Goal: Information Seeking & Learning: Learn about a topic

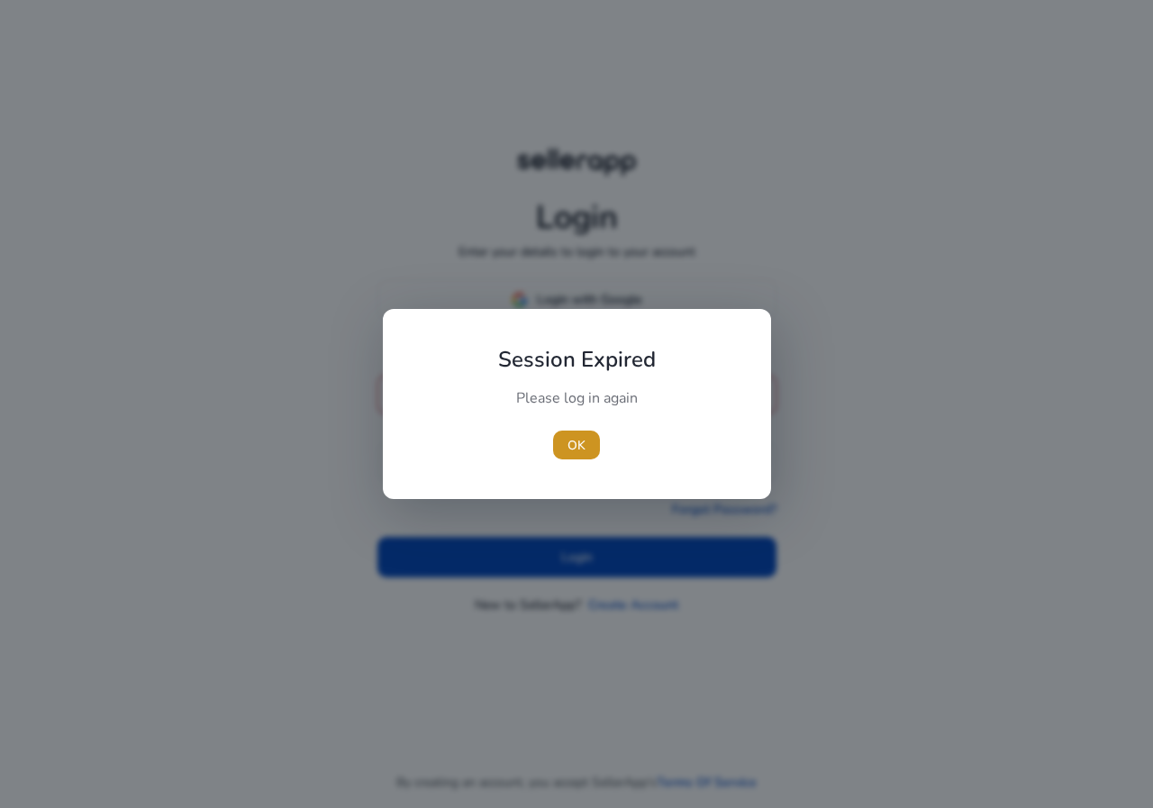
drag, startPoint x: 582, startPoint y: 454, endPoint x: 584, endPoint y: 426, distance: 28.0
click at [581, 454] on span "OK" at bounding box center [576, 445] width 18 height 19
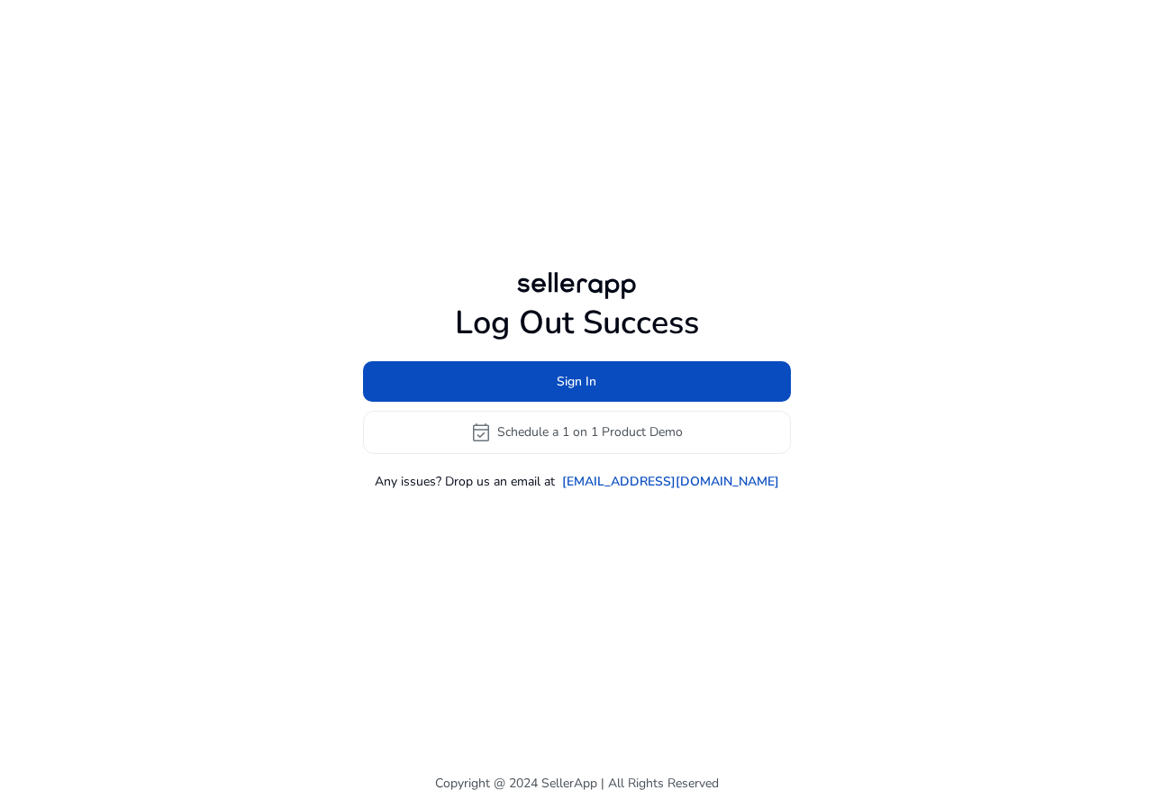
click at [583, 303] on div "Log Out Success Sign In event_available Schedule a 1 on 1 Product Demo Any issu…" at bounding box center [576, 378] width 1007 height 222
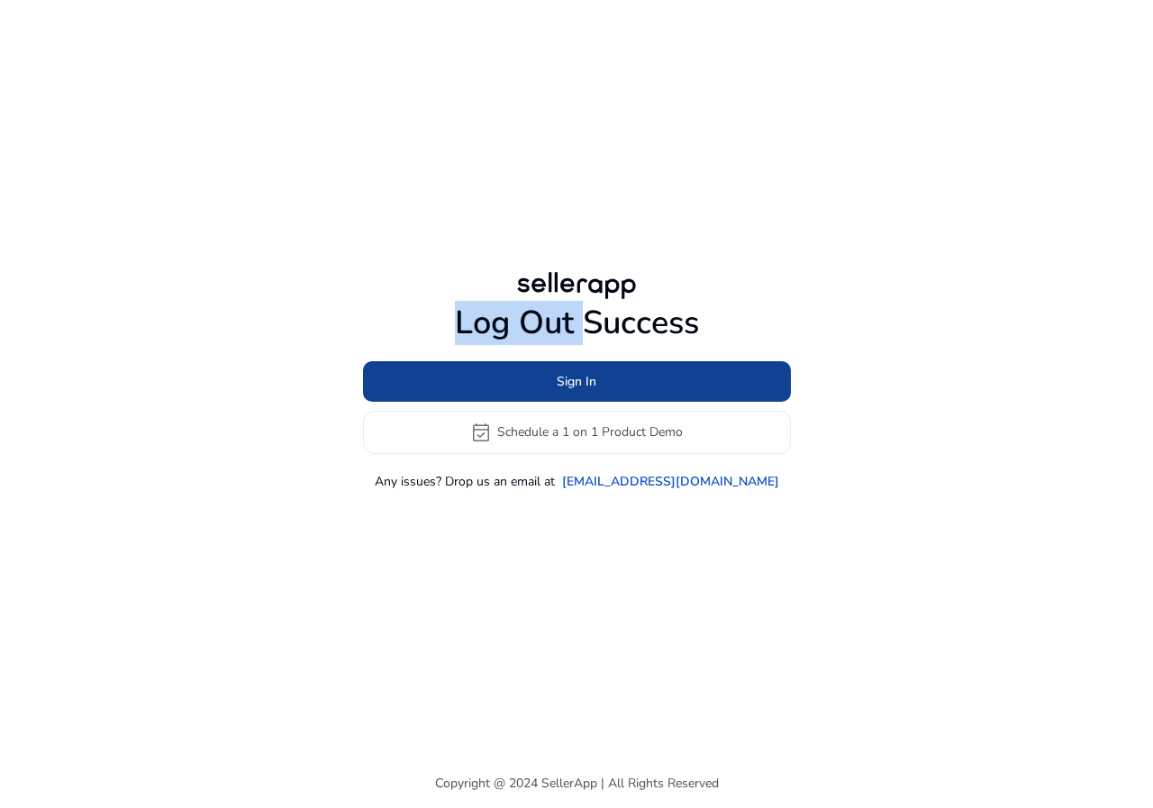
click at [599, 377] on span at bounding box center [577, 380] width 428 height 43
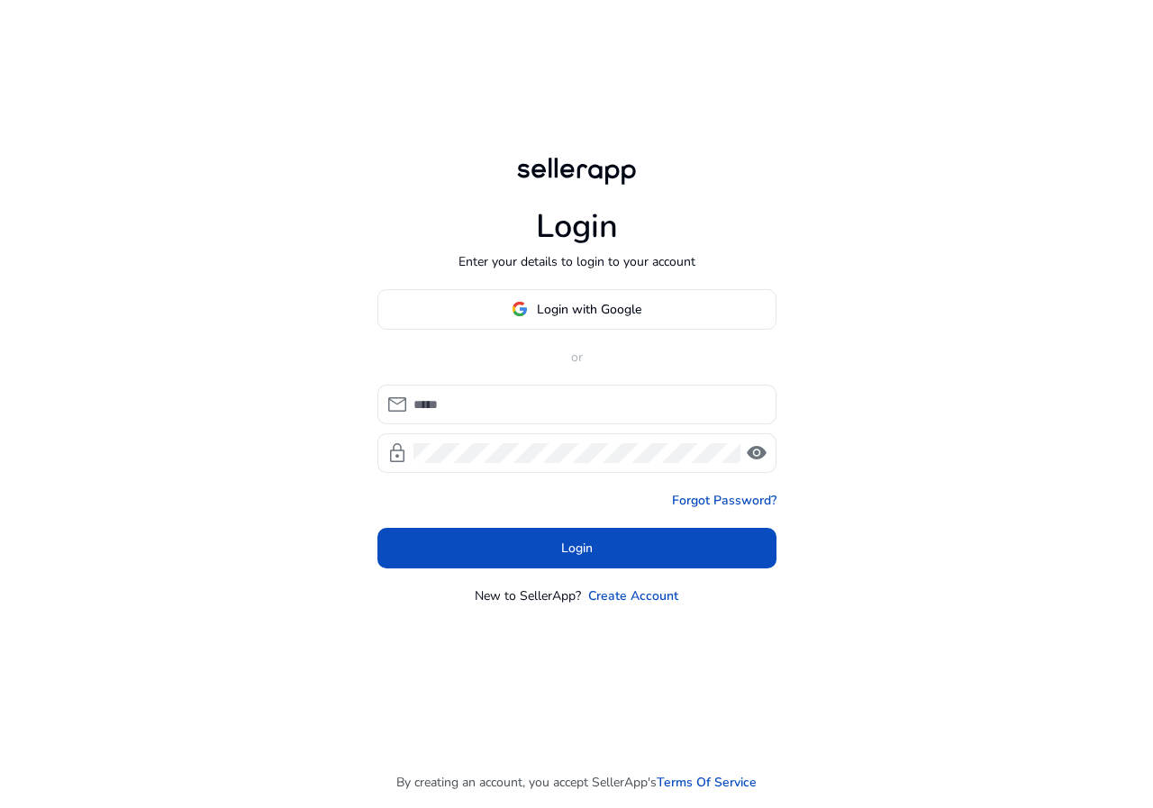
click at [594, 283] on div "Login Enter your details to login to your account Login with Google or mail loc…" at bounding box center [577, 379] width 428 height 758
click at [591, 309] on span "Login with Google" at bounding box center [589, 309] width 104 height 19
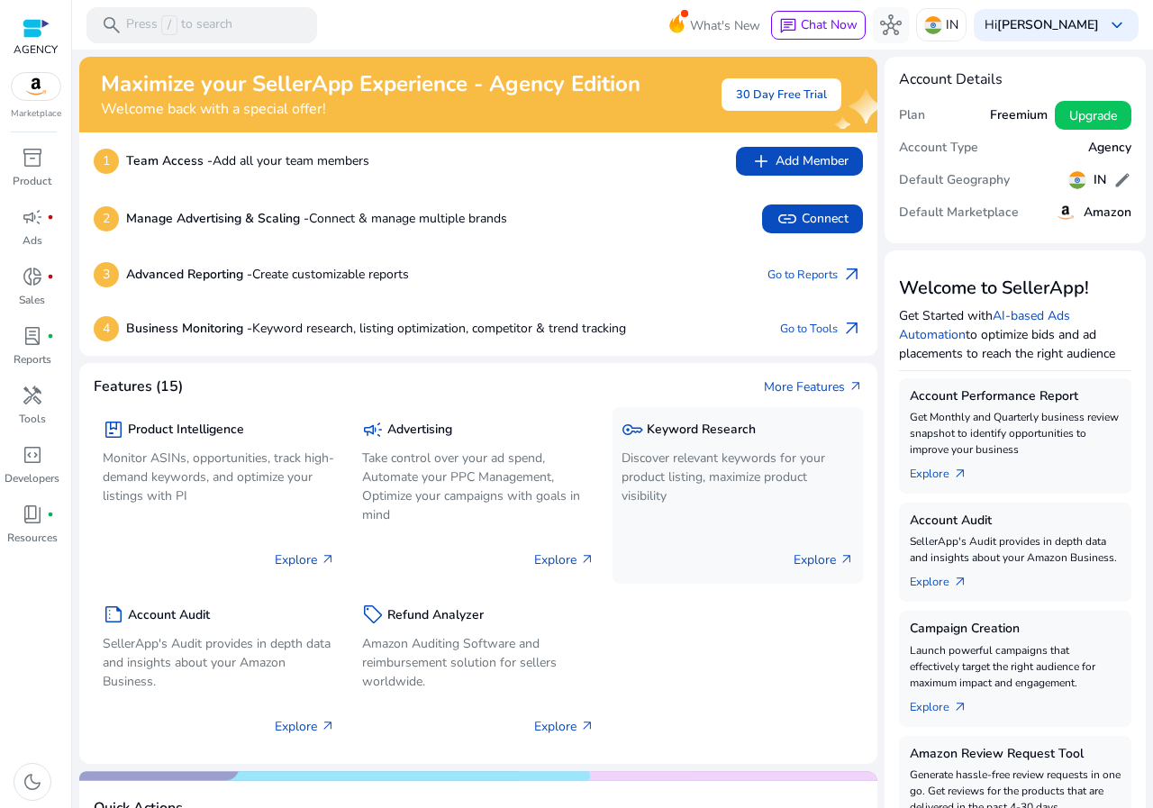
click at [721, 497] on p "Discover relevant keywords for your product listing, maximize product visibility" at bounding box center [737, 476] width 232 height 57
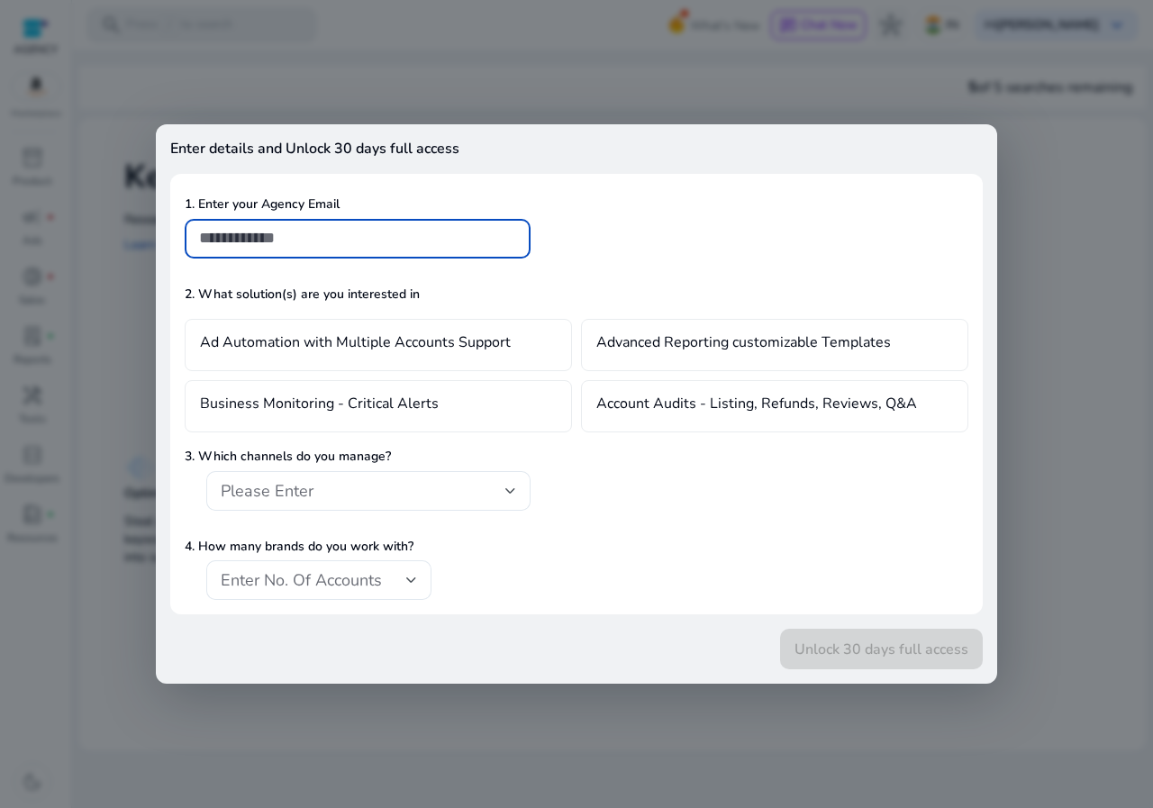
click at [73, 250] on div at bounding box center [576, 404] width 1153 height 808
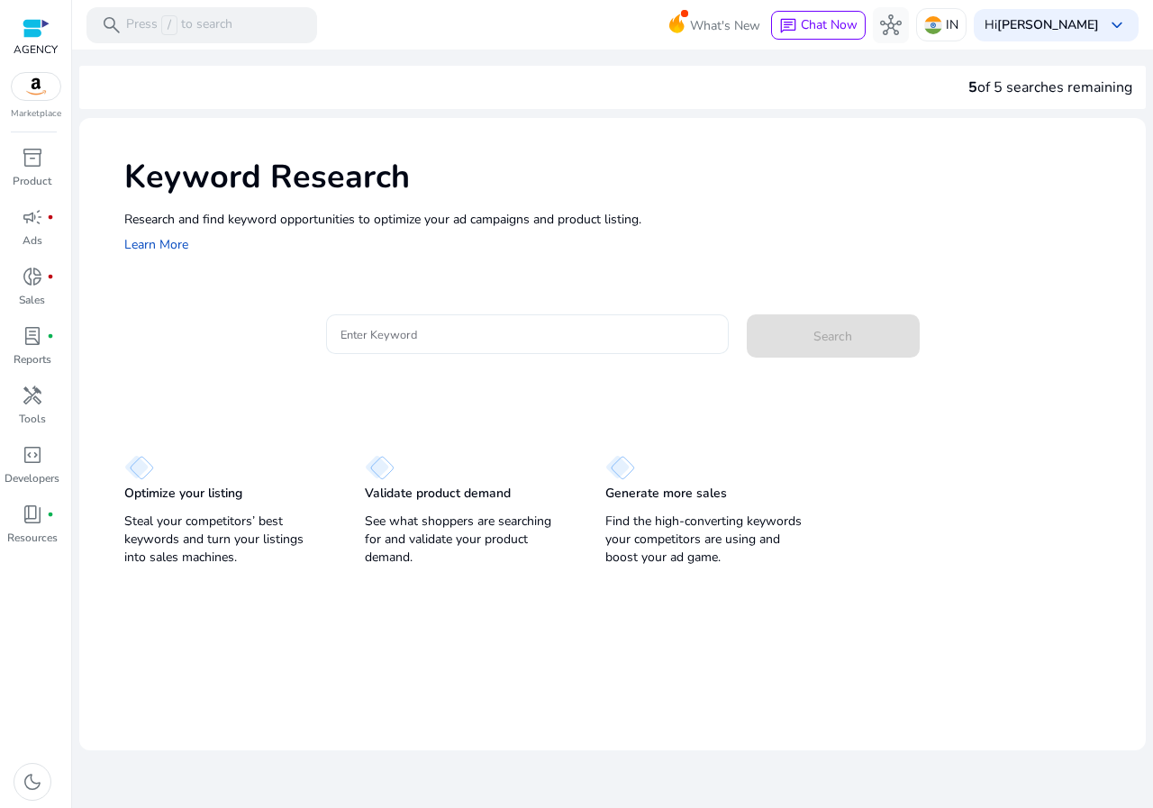
click at [389, 326] on input "Enter Keyword" at bounding box center [527, 334] width 374 height 20
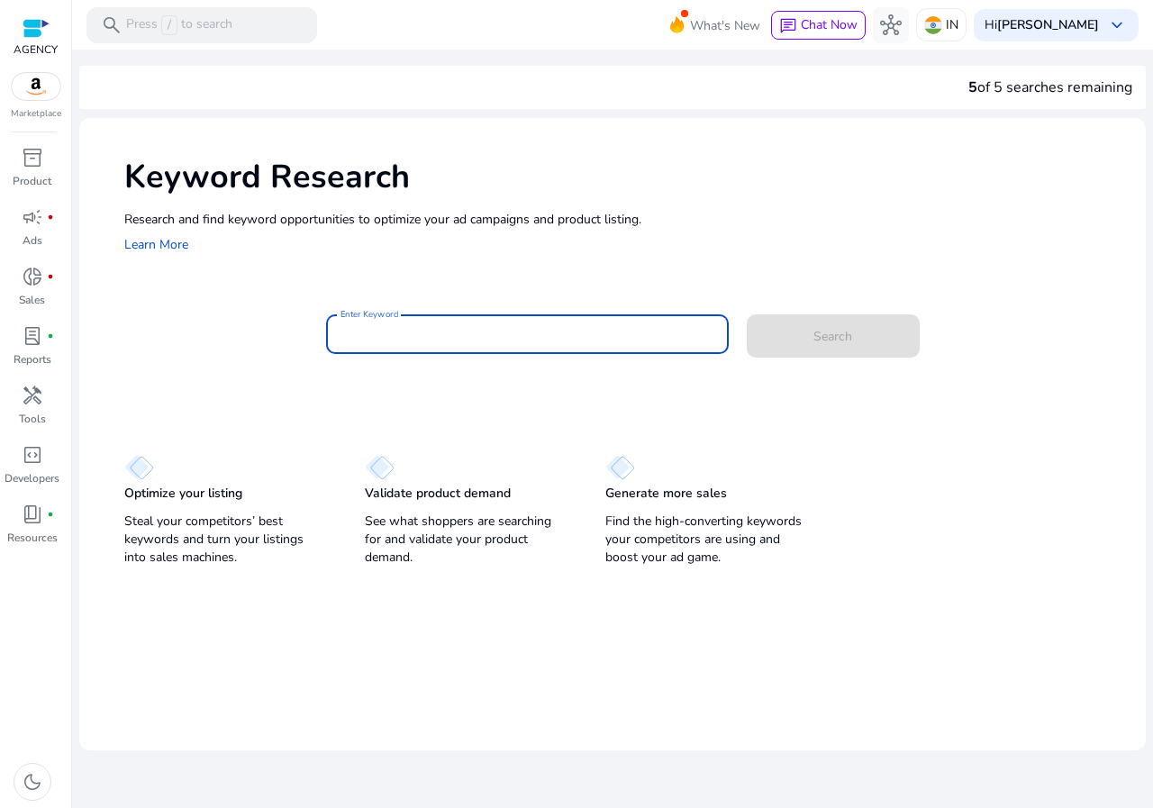
paste input "**********"
type input "**********"
click at [861, 353] on span at bounding box center [833, 335] width 173 height 43
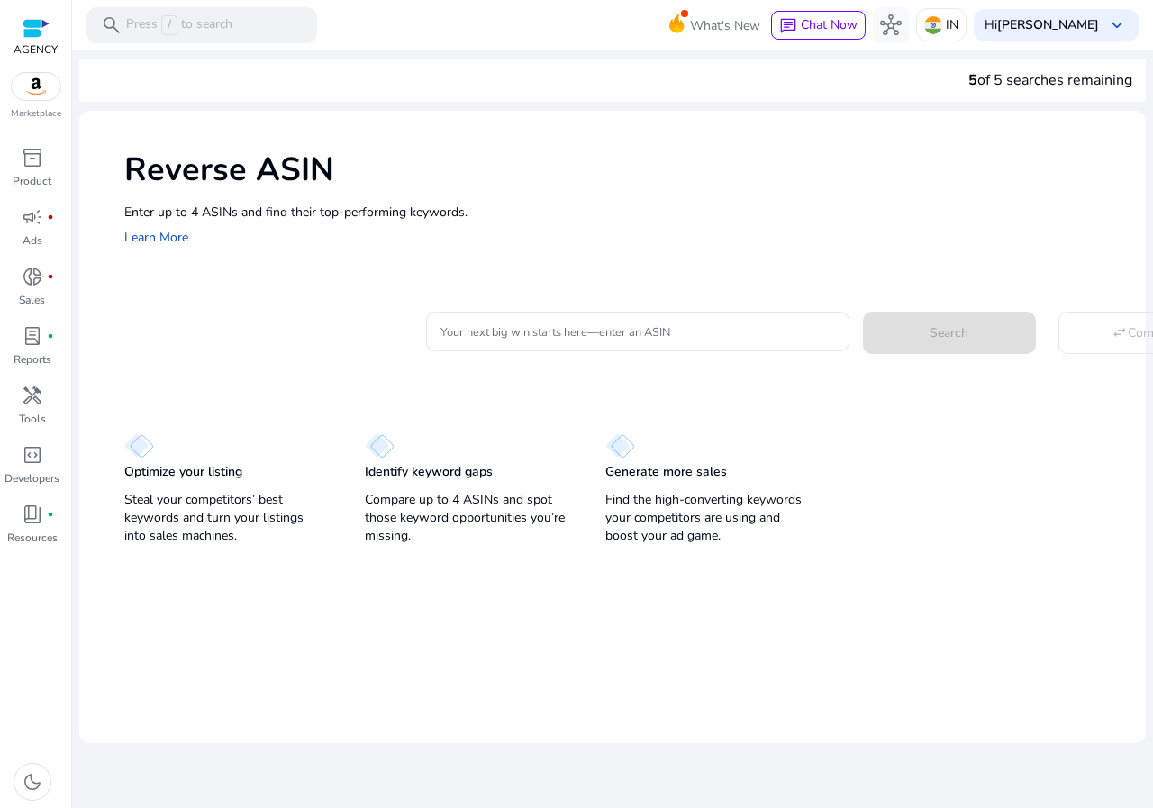
drag, startPoint x: 499, startPoint y: 285, endPoint x: 501, endPoint y: 268, distance: 17.2
click at [501, 284] on div "Reverse ASIN Enter up to 4 ASINs and find their top-performing keywords. Learn …" at bounding box center [612, 330] width 1066 height 439
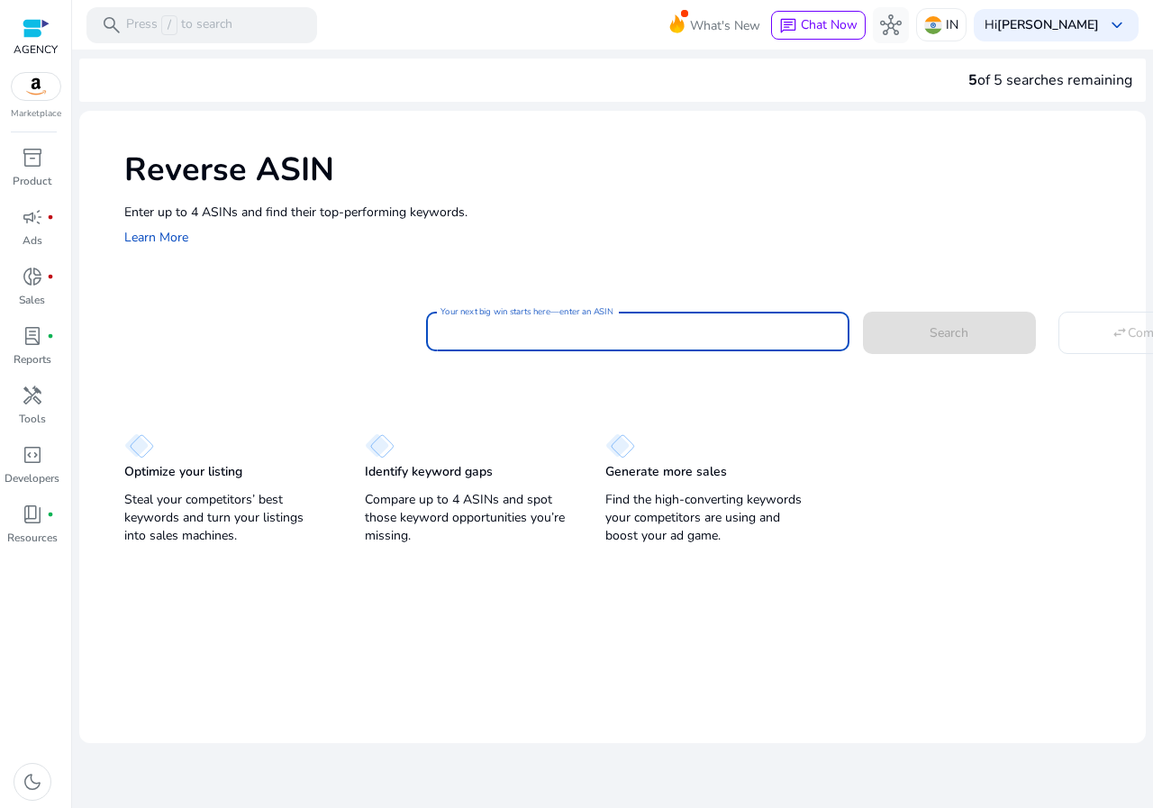
click at [518, 339] on input "Your next big win starts here—enter an ASIN" at bounding box center [637, 331] width 394 height 20
paste input "**********"
type input "**********"
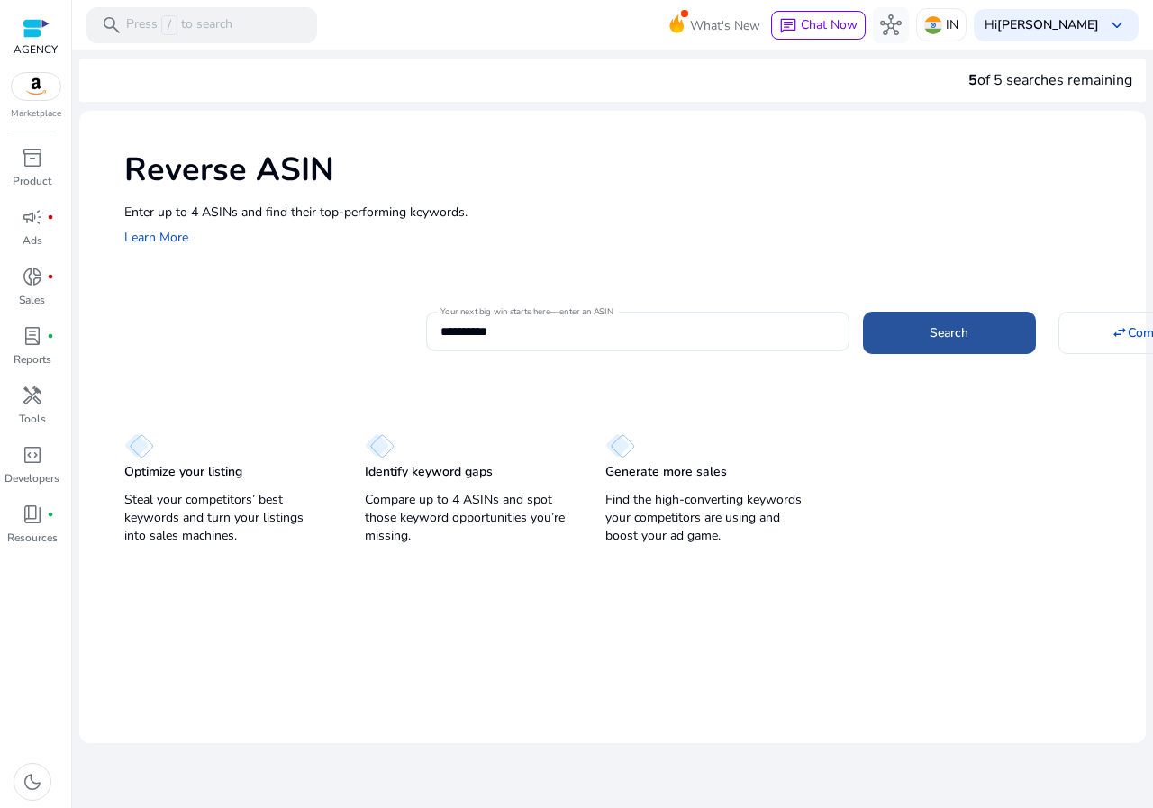
click at [937, 328] on span "Search" at bounding box center [948, 332] width 39 height 19
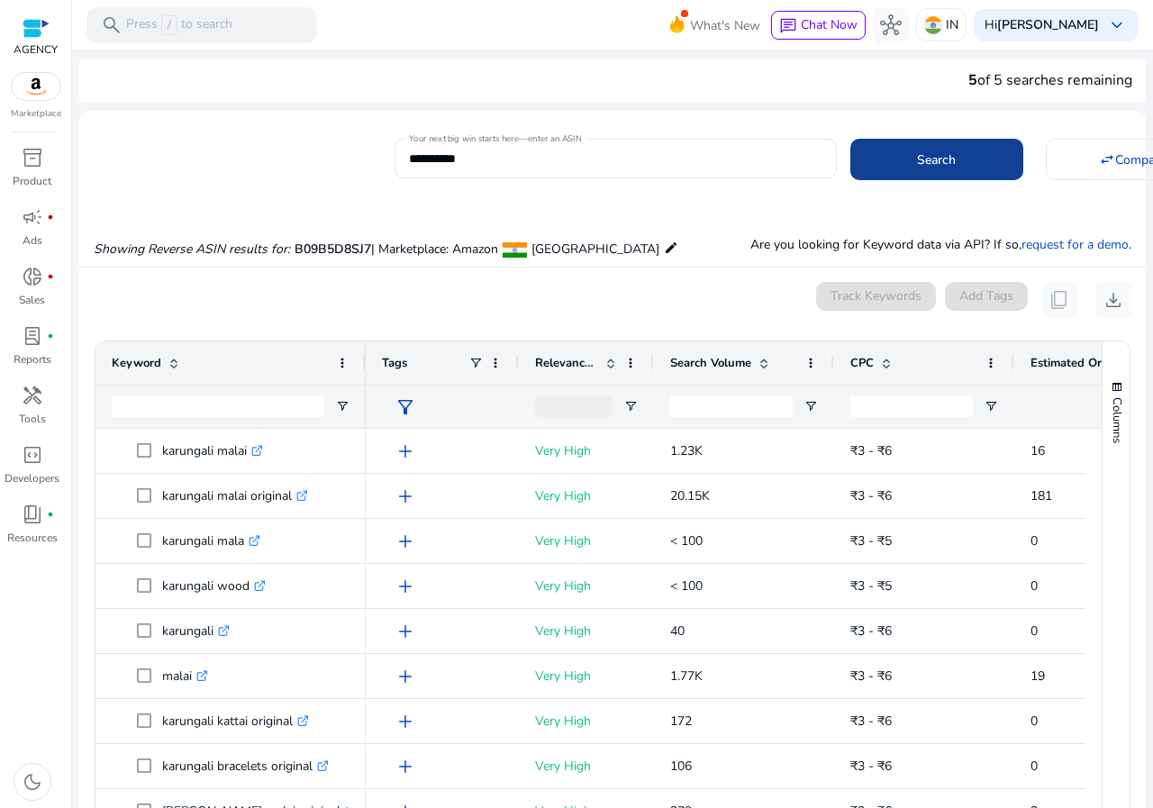
scroll to position [193, 0]
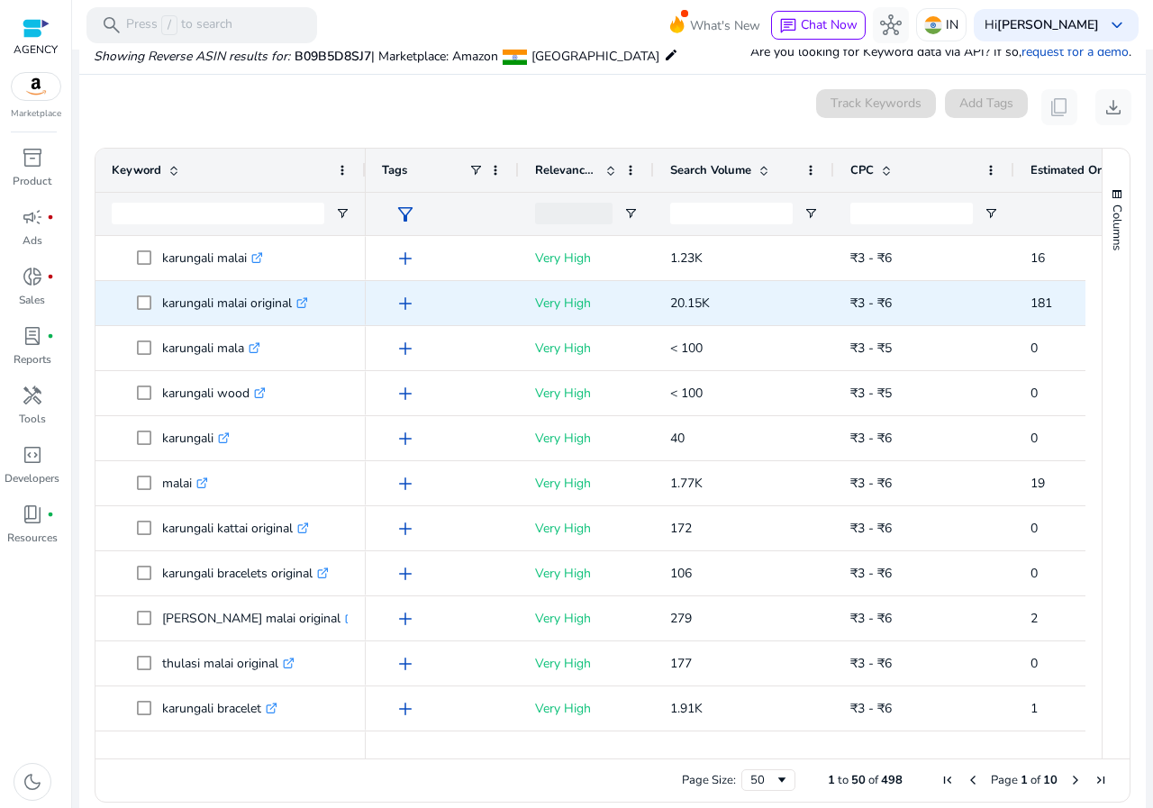
click at [304, 295] on link ".st0{fill:#2c8af8}" at bounding box center [300, 302] width 16 height 17
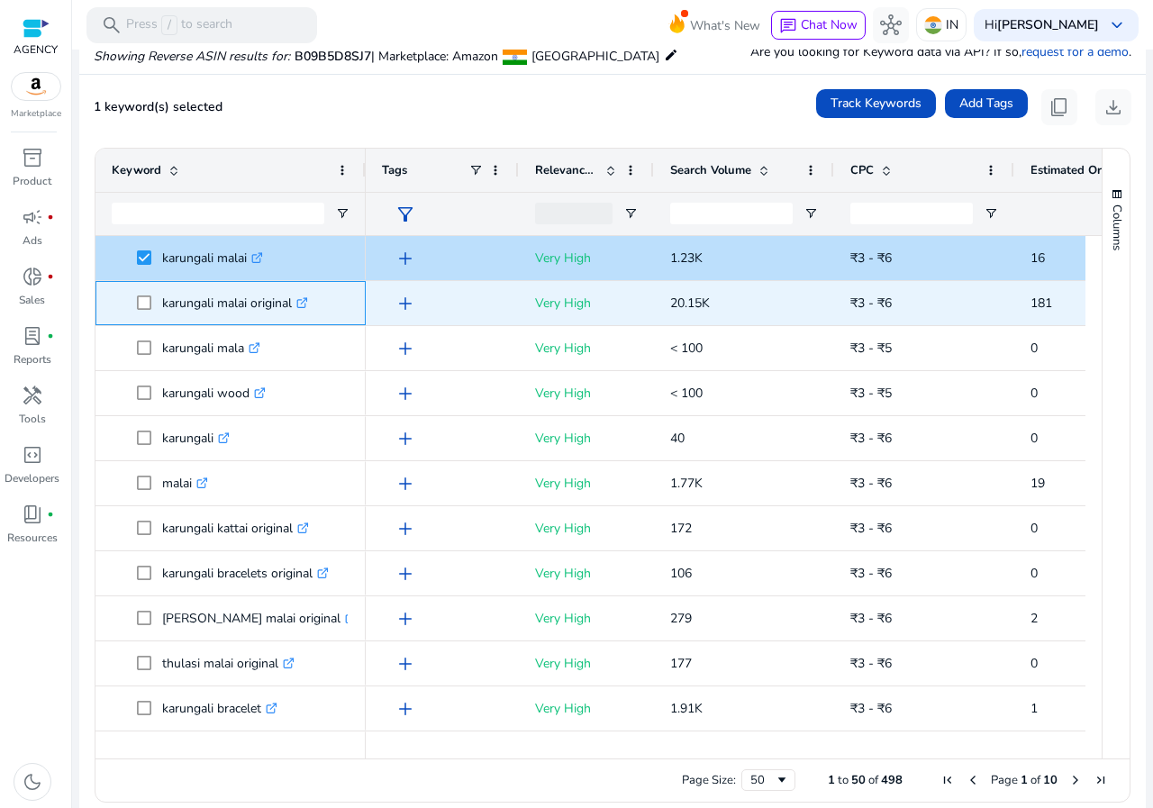
click at [141, 314] on span at bounding box center [149, 303] width 25 height 37
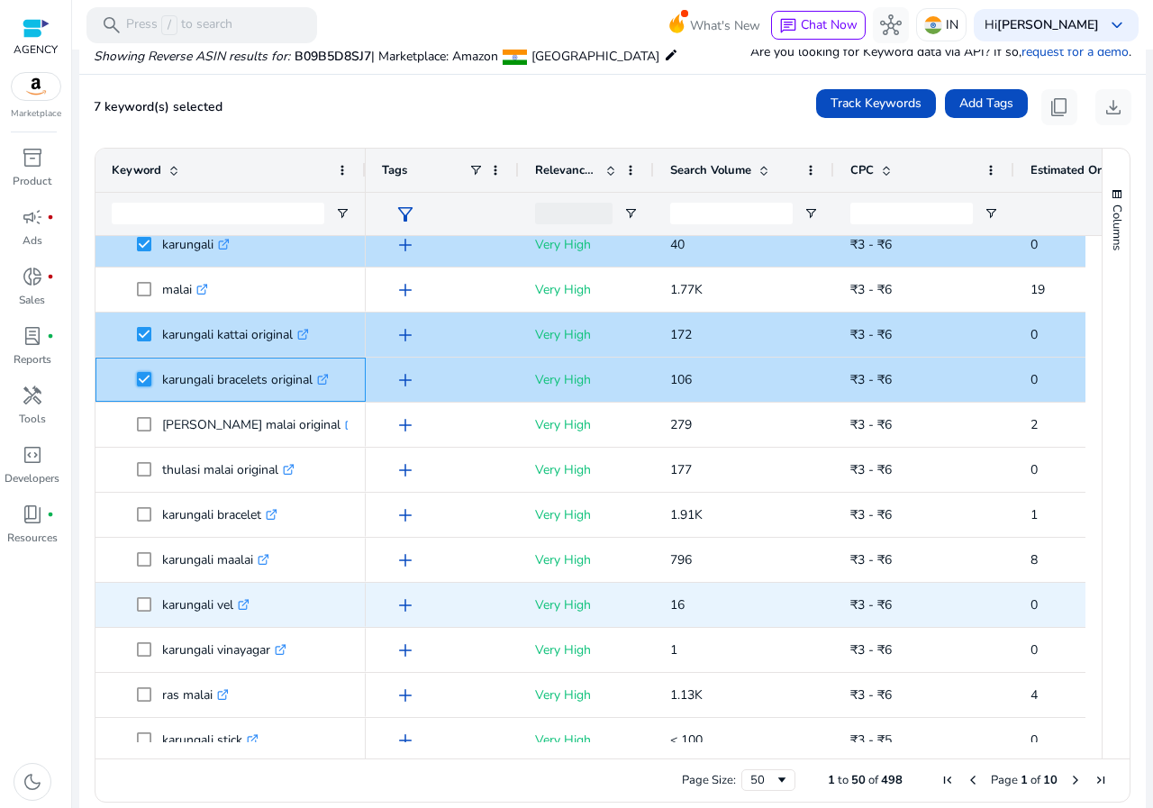
scroll to position [270, 0]
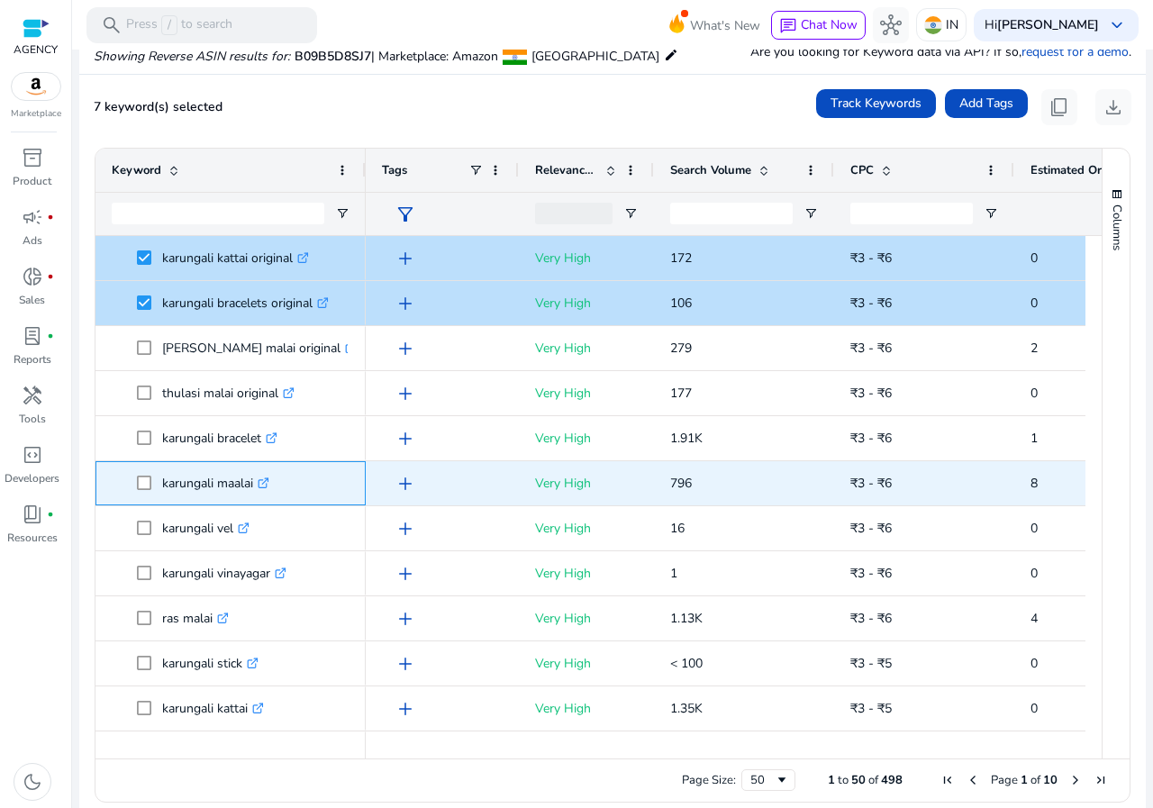
click at [135, 478] on span "karungali maalai .st0{fill:#2c8af8}" at bounding box center [231, 483] width 238 height 37
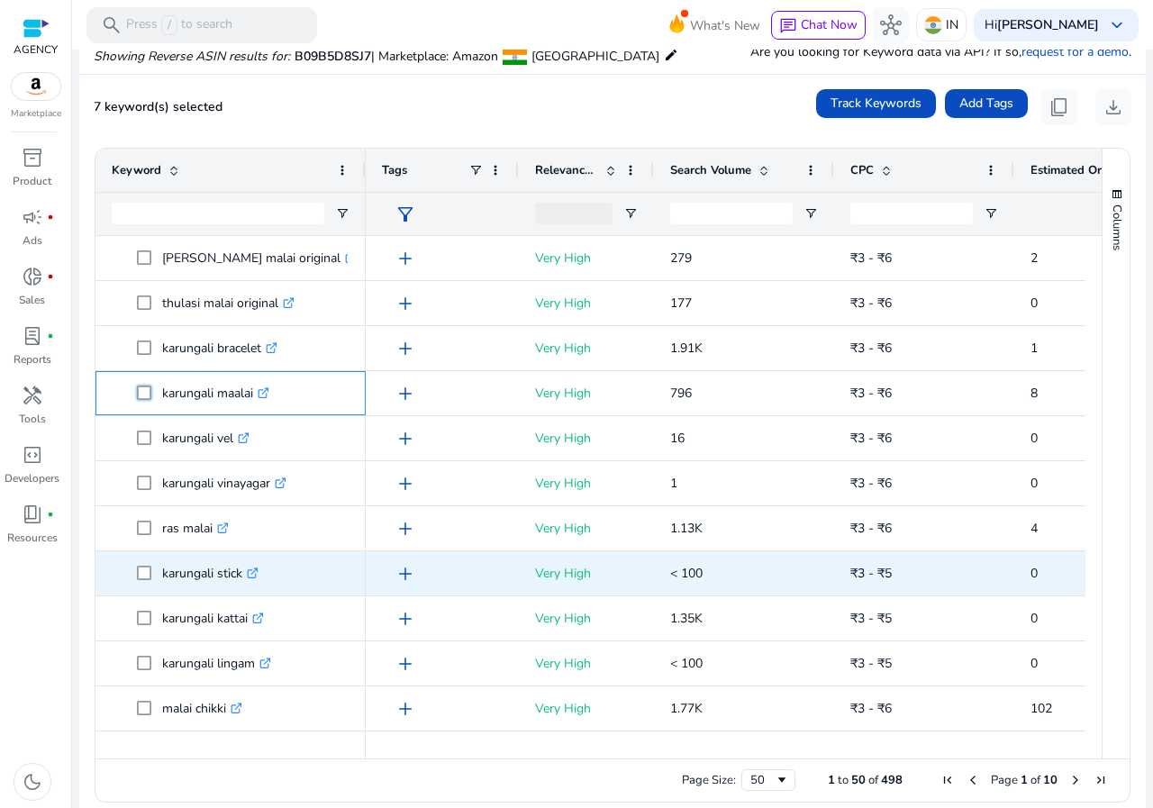
scroll to position [450, 0]
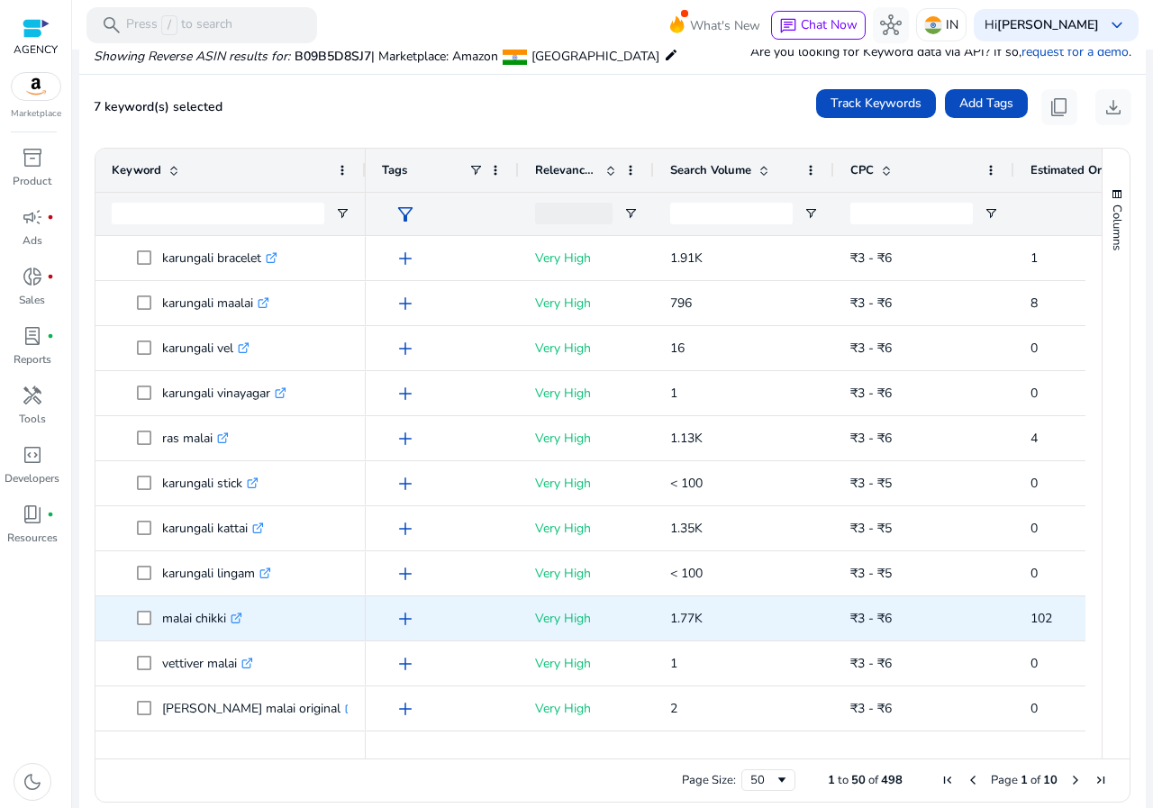
click at [142, 610] on span at bounding box center [149, 618] width 25 height 37
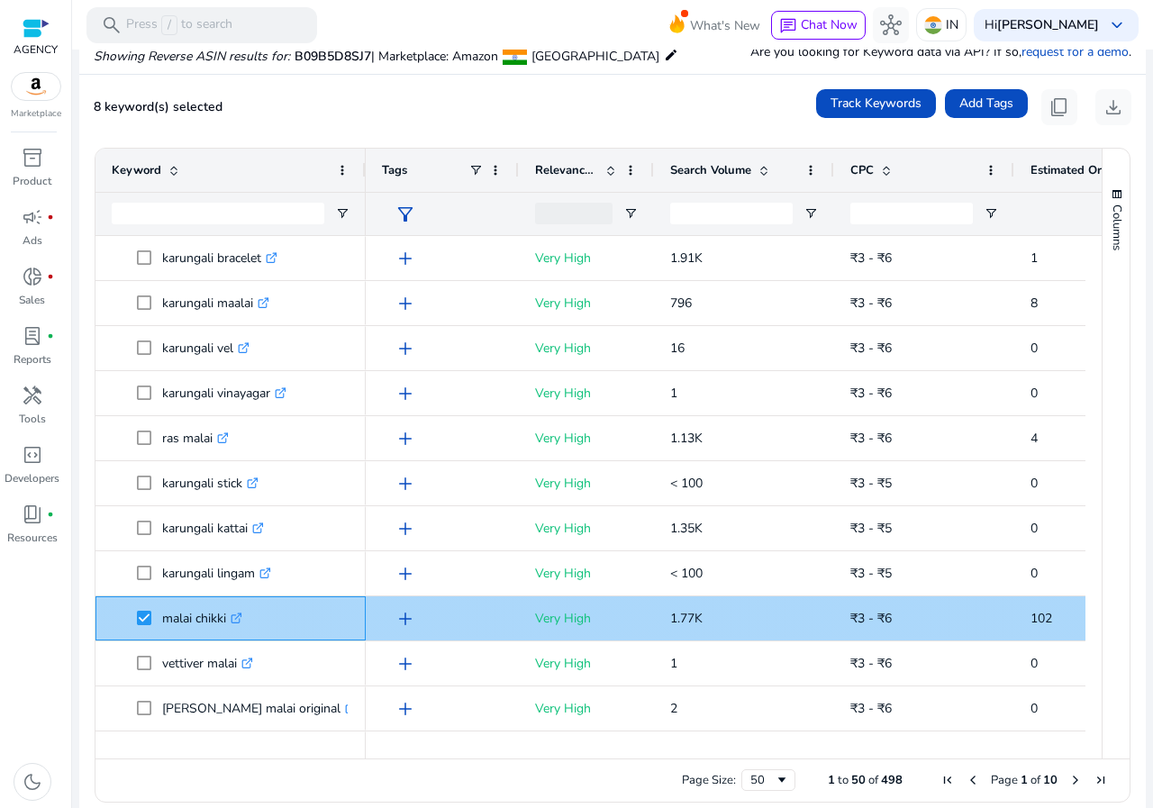
click at [242, 618] on icon ".st0{fill:#2c8af8}" at bounding box center [237, 618] width 12 height 12
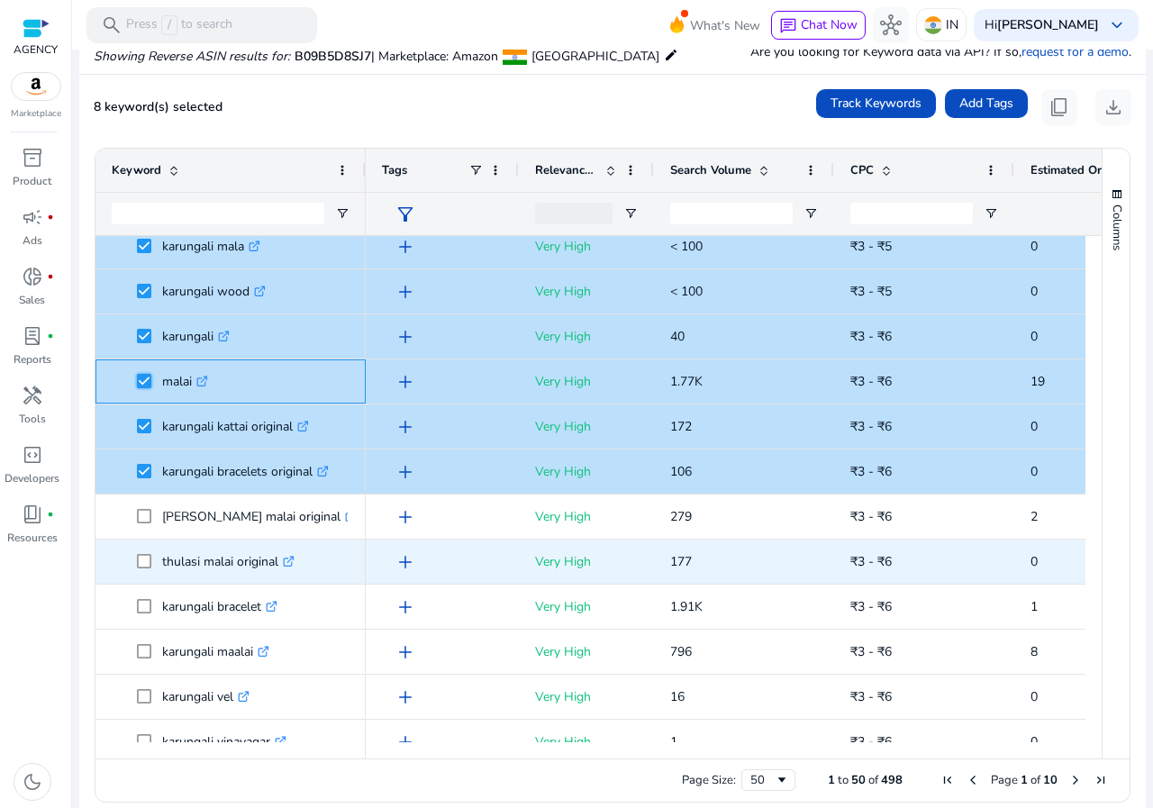
scroll to position [180, 0]
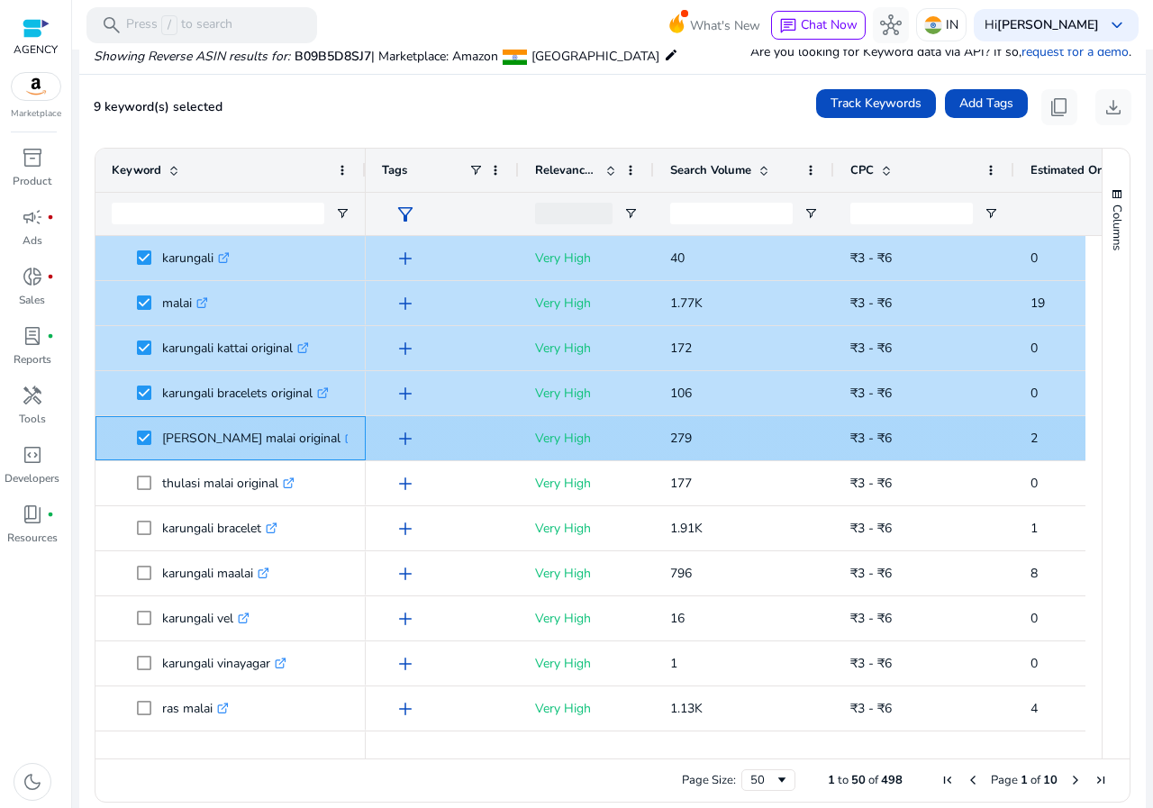
click at [317, 435] on div "spadigam malai original .st0{fill:#2c8af8}" at bounding box center [255, 438] width 186 height 37
click at [345, 437] on icon ".st0{fill:#2c8af8}" at bounding box center [351, 438] width 12 height 12
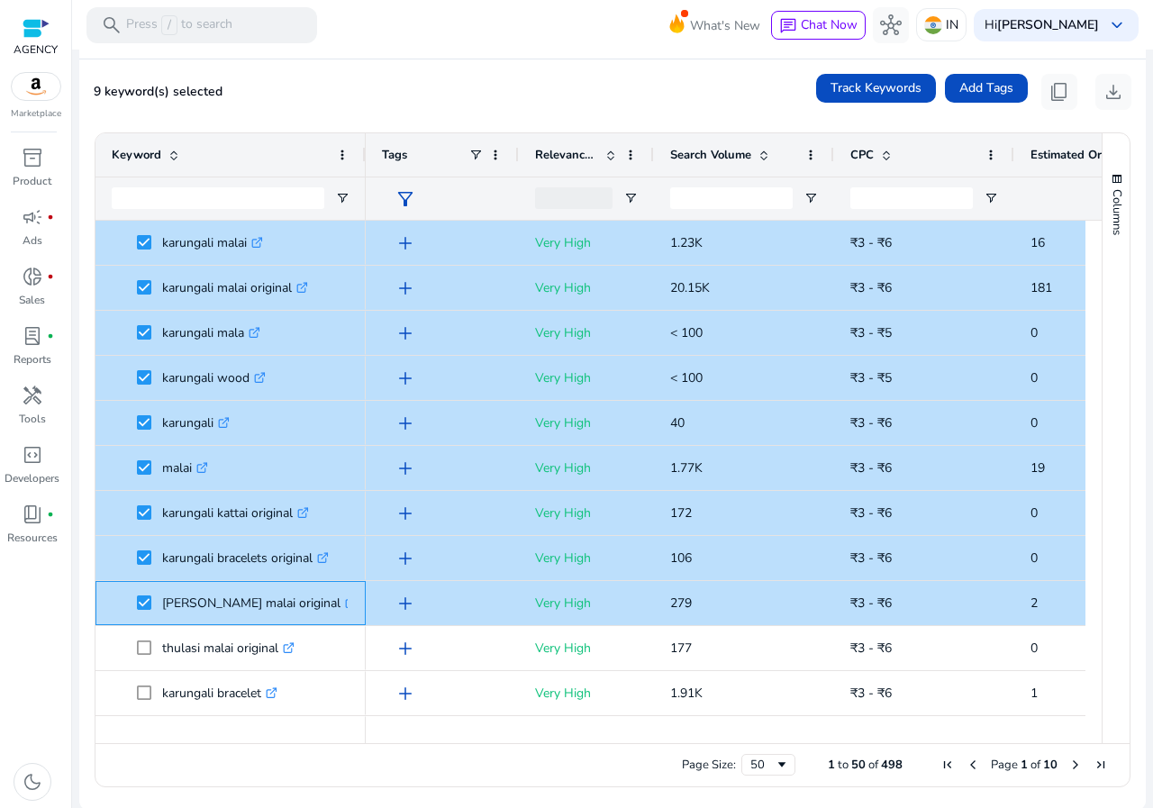
scroll to position [0, 0]
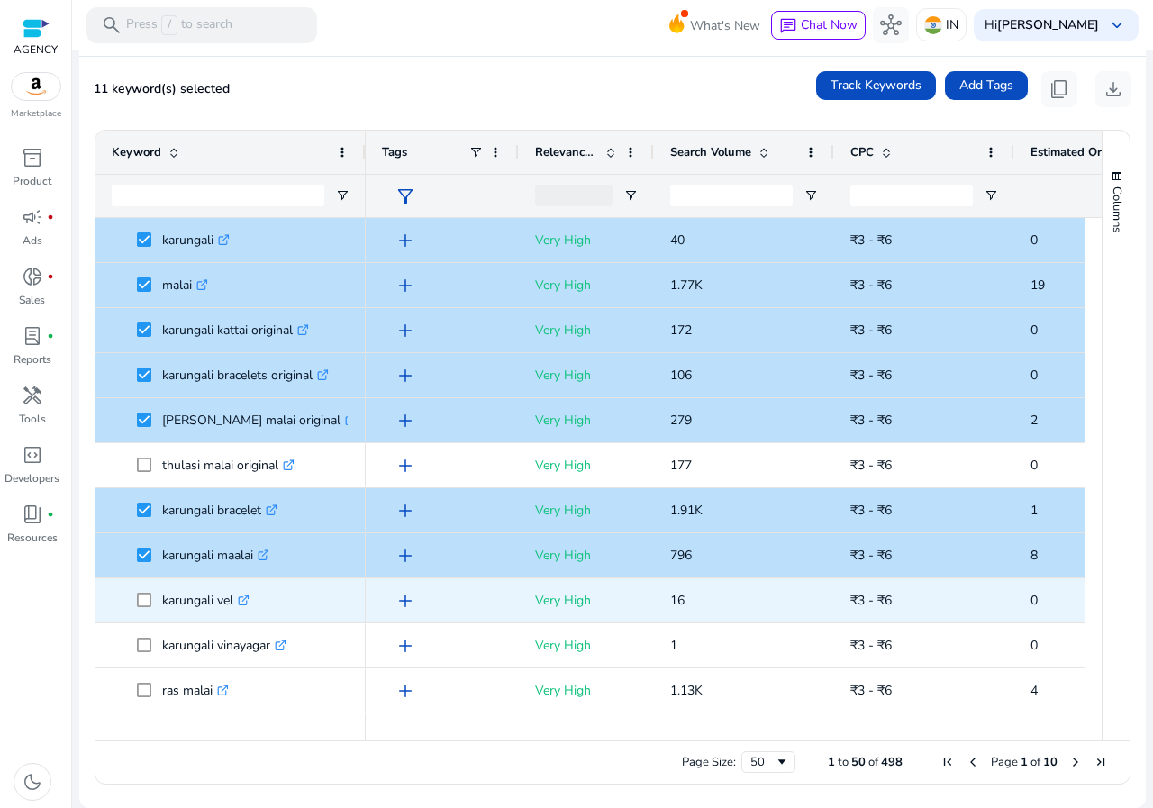
click at [152, 600] on span at bounding box center [149, 600] width 25 height 37
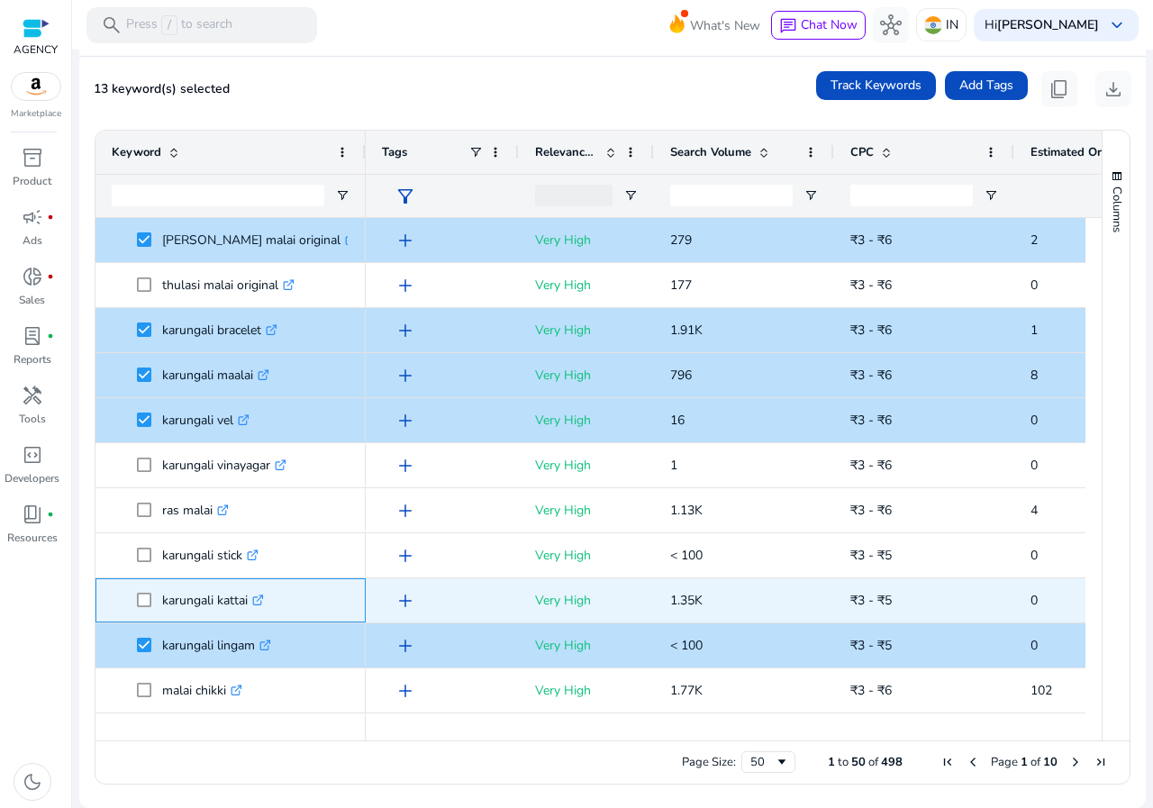
click at [260, 603] on icon ".st0{fill:#2c8af8}" at bounding box center [258, 600] width 12 height 12
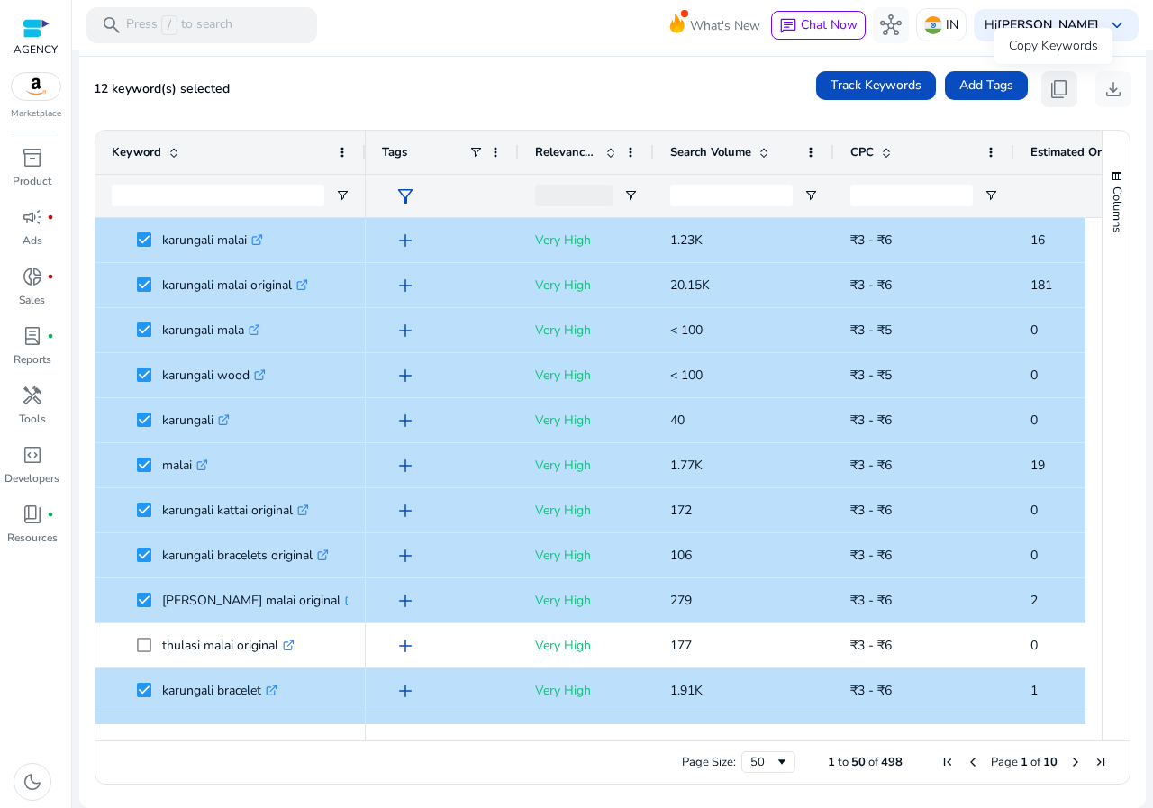
click at [1048, 100] on span "content_copy" at bounding box center [1059, 89] width 22 height 22
click at [1048, 87] on span "content_copy" at bounding box center [1059, 89] width 22 height 22
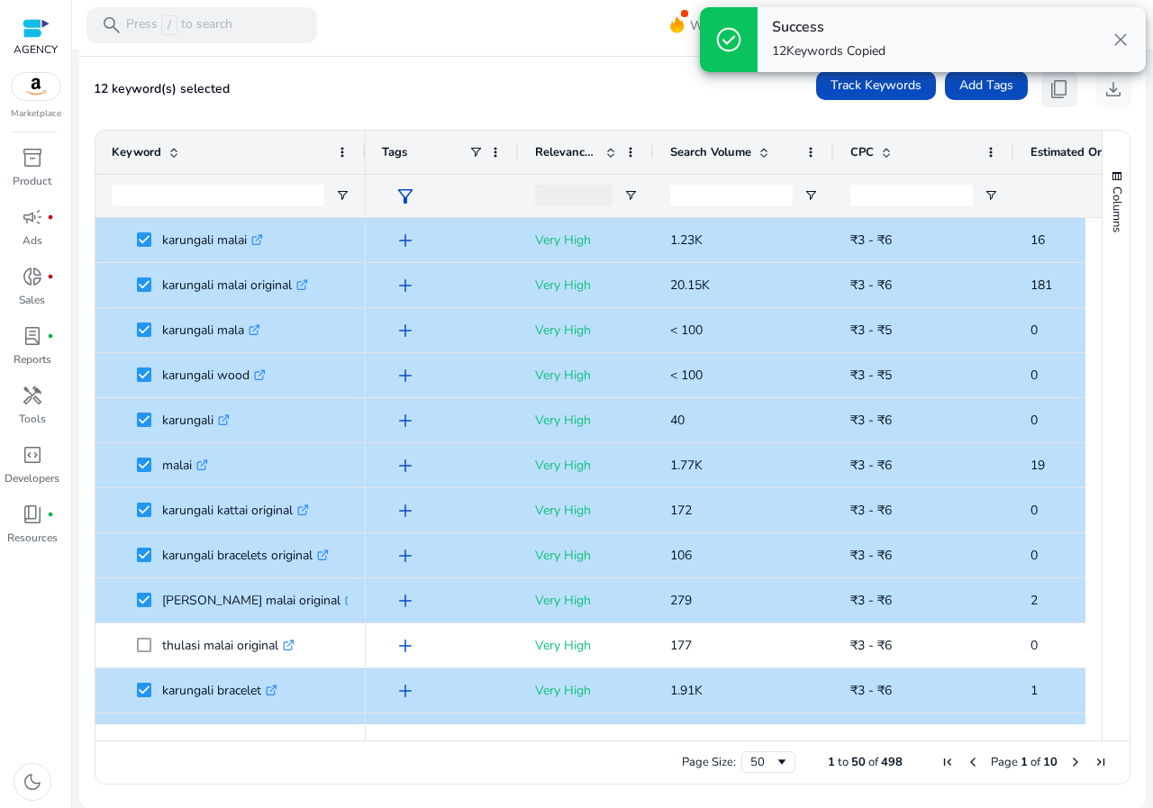
click at [1048, 87] on span "content_copy" at bounding box center [1059, 89] width 22 height 22
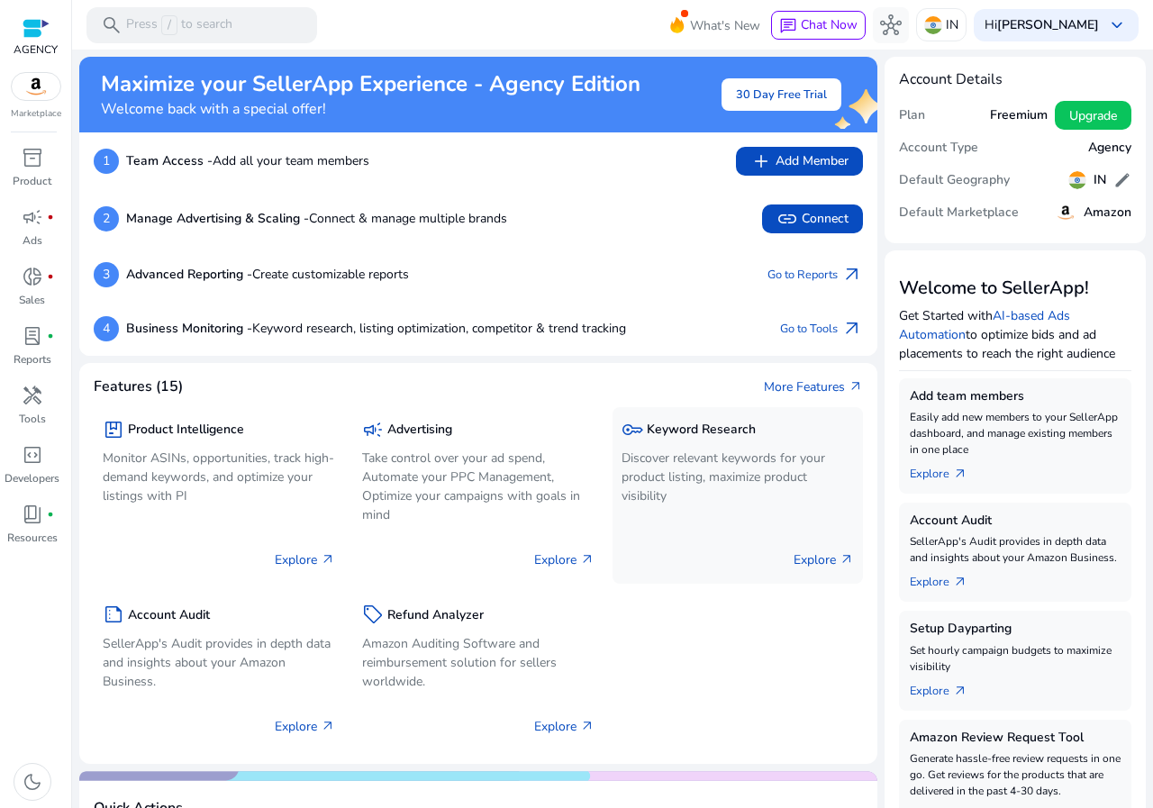
click at [739, 260] on div "3 Advanced Reporting - Create customizable reports Go to Reports arrow_outward" at bounding box center [478, 275] width 798 height 54
click at [717, 484] on p "Discover relevant keywords for your product listing, maximize product visibility" at bounding box center [737, 476] width 232 height 57
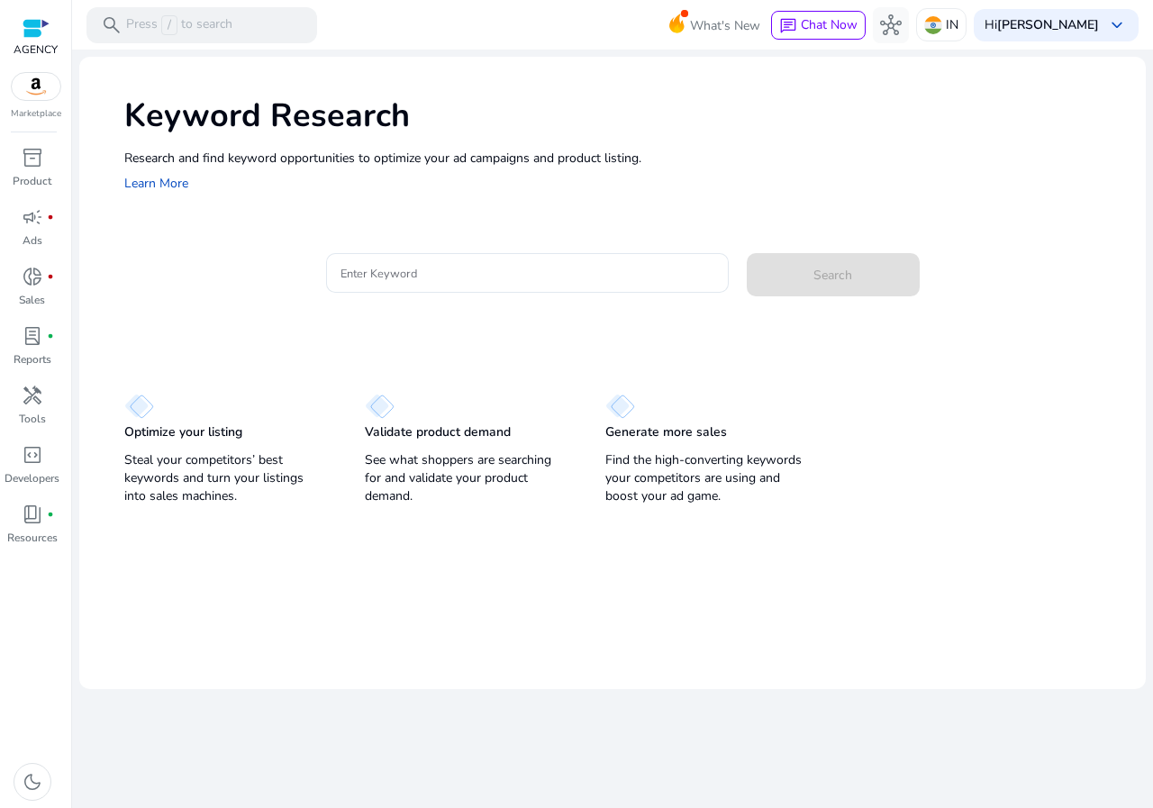
click at [372, 230] on div "Keyword Research Research and find keyword opportunities to optimize your [PERS…" at bounding box center [612, 143] width 1066 height 173
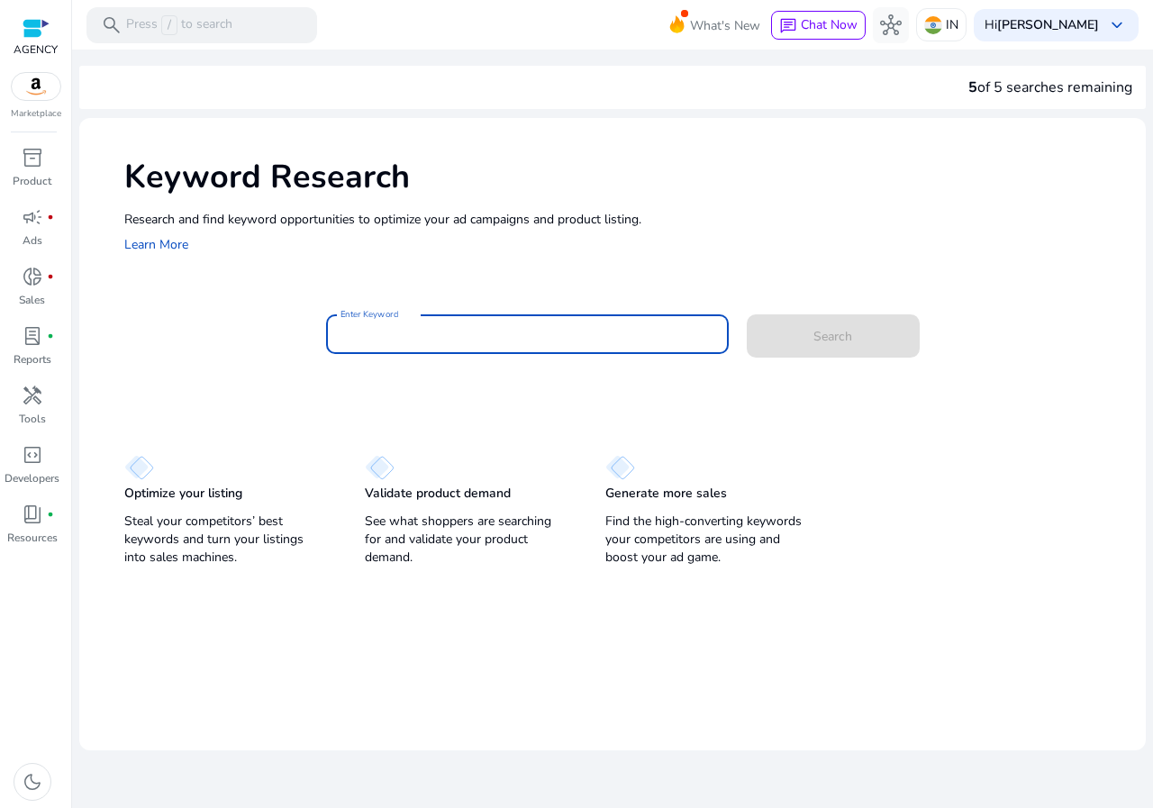
click at [410, 338] on input "Enter Keyword" at bounding box center [527, 334] width 374 height 20
paste input "**********"
type input "**********"
click at [473, 397] on div "**********" at bounding box center [612, 345] width 1066 height 454
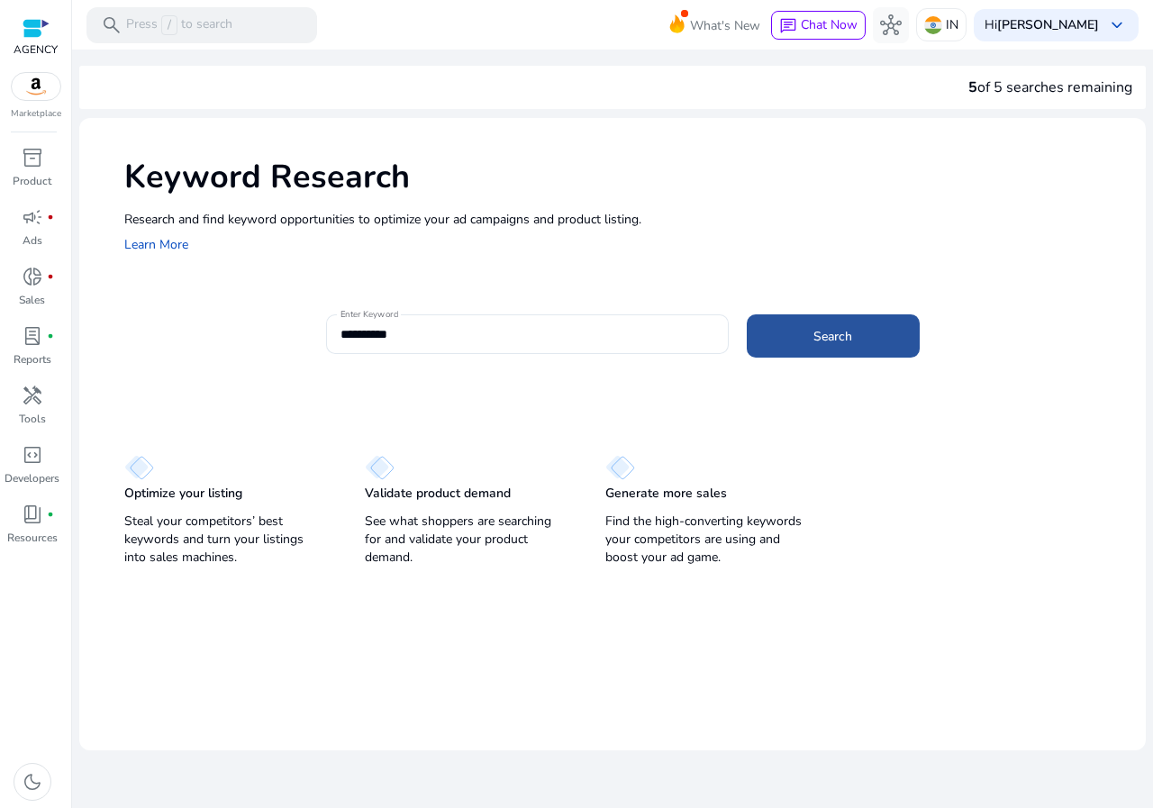
click at [849, 337] on span "Search" at bounding box center [832, 336] width 39 height 19
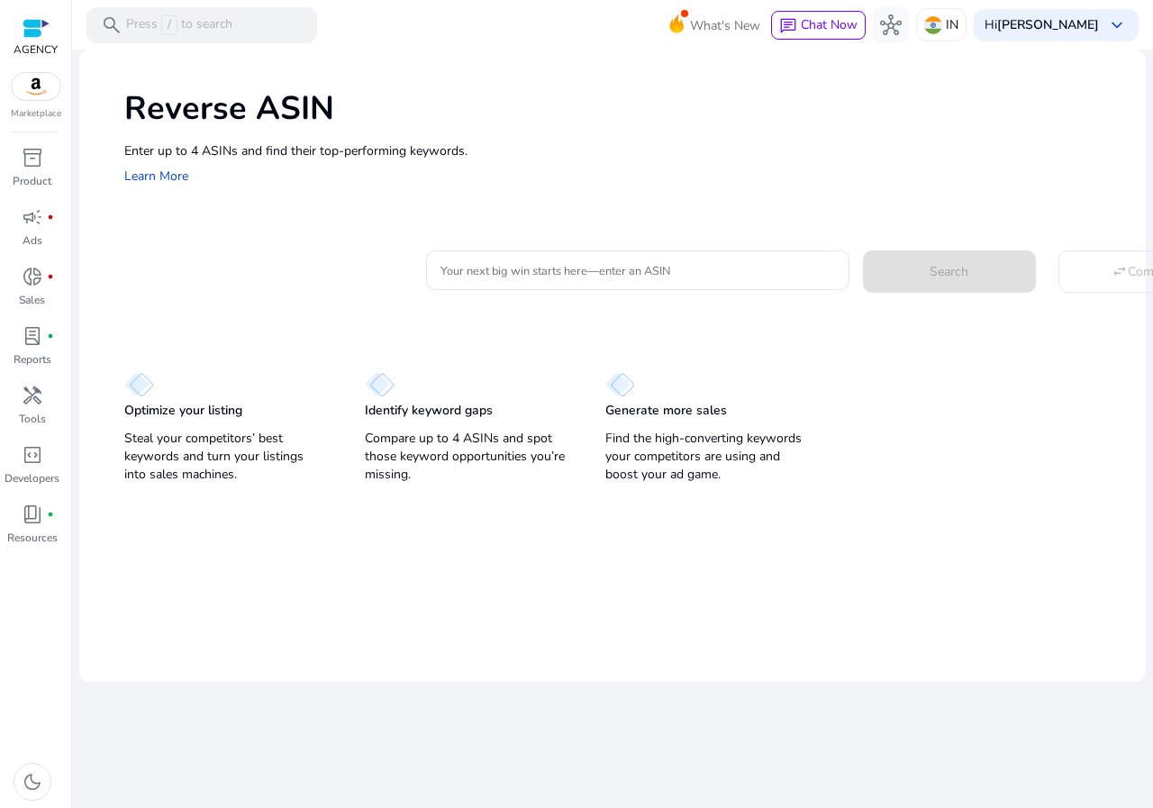
click at [557, 292] on div "Reverse ASIN Enter up to 4 ASINs and find their top-performing keywords. Learn …" at bounding box center [612, 269] width 1066 height 439
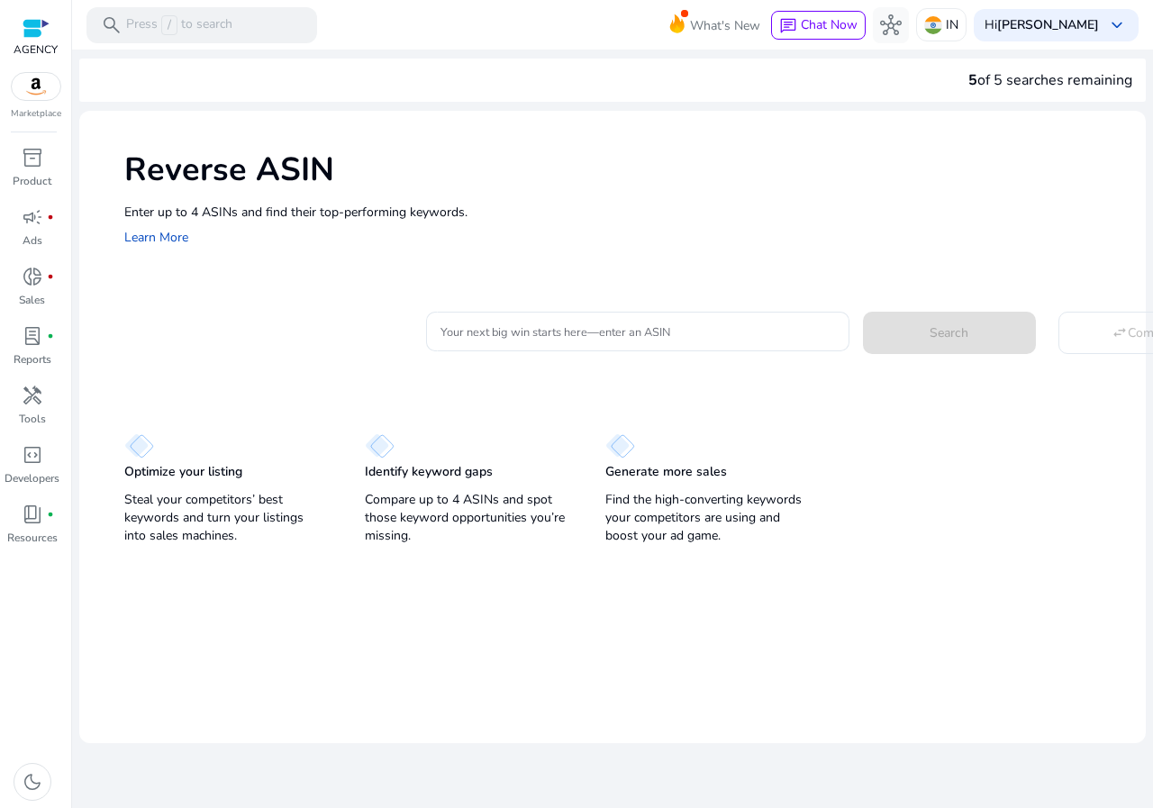
click at [548, 289] on div "Reverse ASIN Enter up to 4 ASINs and find their top-performing keywords. Learn …" at bounding box center [612, 330] width 1066 height 439
drag, startPoint x: 545, startPoint y: 358, endPoint x: 544, endPoint y: 335, distance: 22.5
click at [548, 358] on mat-card "Your next big win starts here—enter an ASIN Search swap_horiz Compare" at bounding box center [634, 329] width 1021 height 73
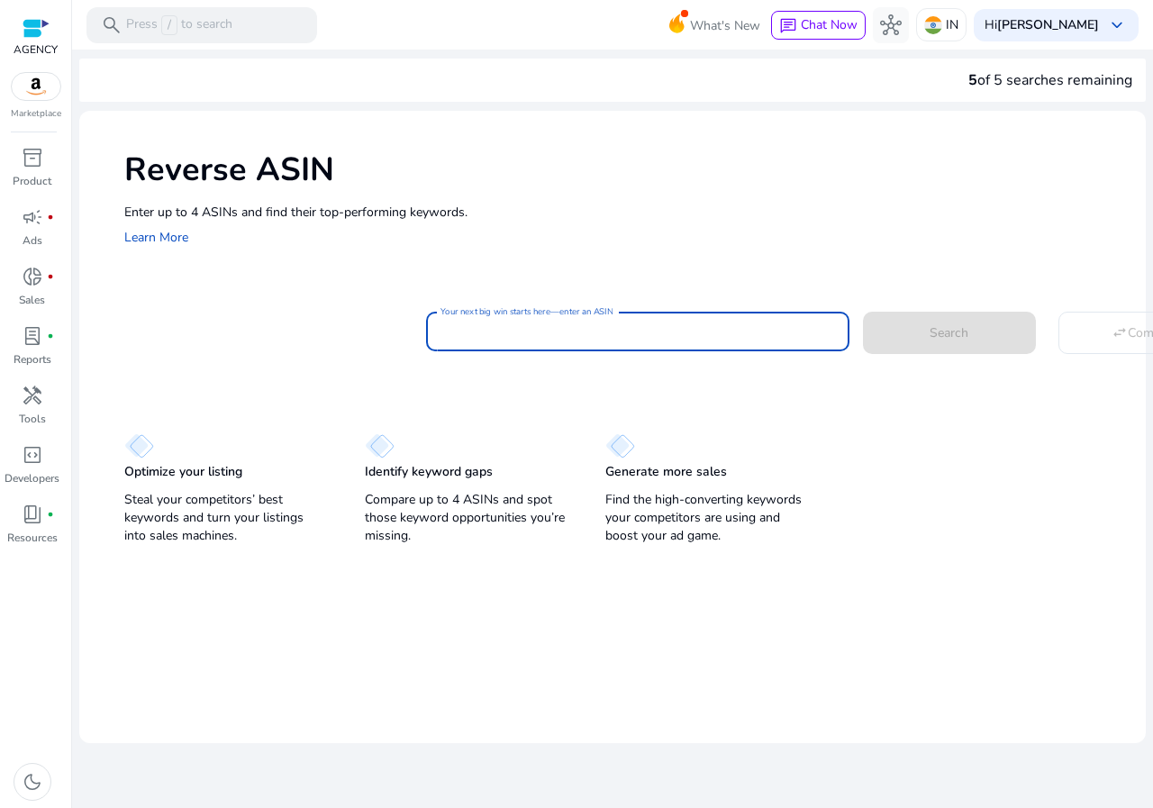
click at [544, 335] on input "Your next big win starts here—enter an ASIN" at bounding box center [637, 331] width 394 height 20
paste input "**********"
type input "**********"
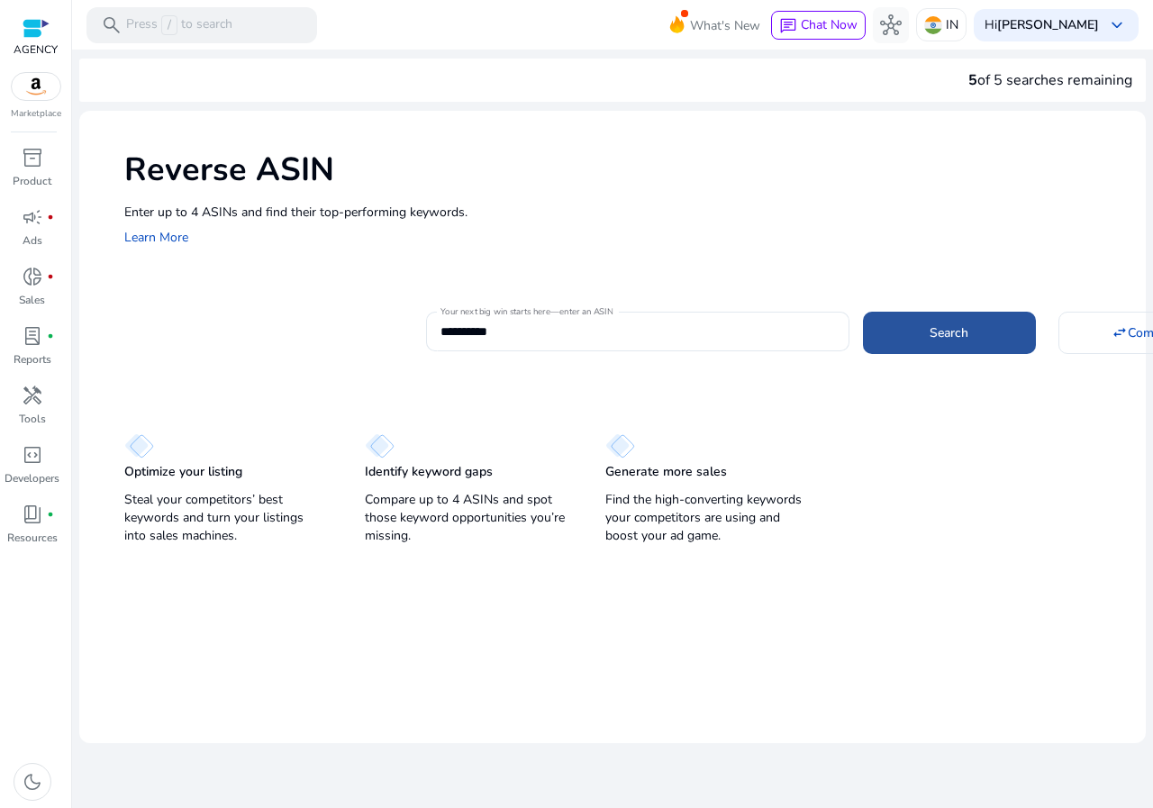
click at [912, 335] on span at bounding box center [949, 332] width 173 height 43
